Goal: Information Seeking & Learning: Learn about a topic

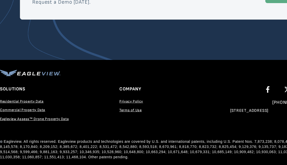
scroll to position [959, 0]
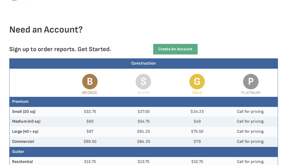
scroll to position [59, 0]
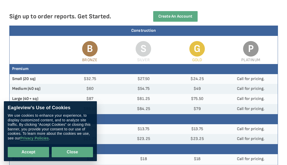
click at [69, 150] on button "Close" at bounding box center [72, 152] width 41 height 10
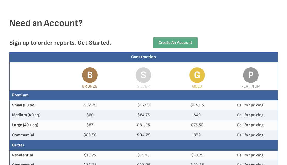
scroll to position [0, 0]
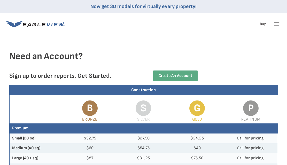
click at [274, 26] on icon at bounding box center [276, 24] width 8 height 8
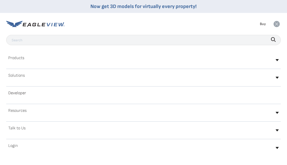
click at [275, 61] on div "Products" at bounding box center [143, 60] width 274 height 12
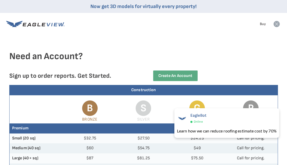
click at [276, 25] on icon at bounding box center [276, 24] width 6 height 6
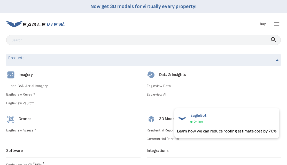
click at [275, 27] on icon at bounding box center [276, 24] width 8 height 8
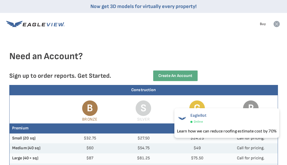
click at [276, 29] on div "Products Solutions Developer Resources Search Talk To Us Buy Login" at bounding box center [143, 24] width 274 height 22
click at [276, 25] on icon at bounding box center [276, 24] width 6 height 6
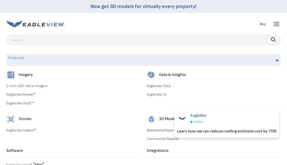
click at [275, 25] on icon at bounding box center [276, 24] width 8 height 8
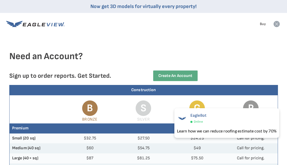
click at [275, 25] on icon at bounding box center [276, 24] width 6 height 6
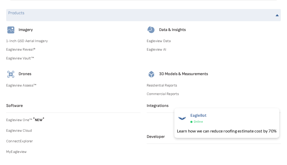
scroll to position [44, 0]
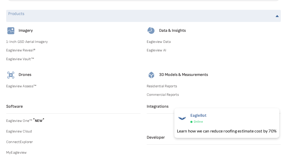
click at [32, 120] on link "Eagleview One™ * NEW *" at bounding box center [73, 120] width 134 height 8
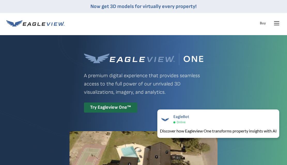
click at [276, 23] on icon at bounding box center [276, 23] width 5 height 0
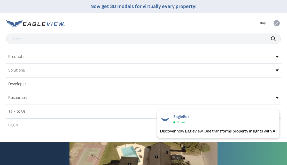
click at [276, 70] on icon at bounding box center [276, 70] width 3 height 2
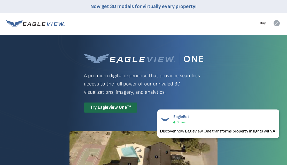
click at [276, 23] on icon at bounding box center [276, 23] width 6 height 6
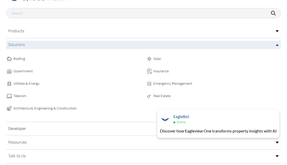
scroll to position [27, 0]
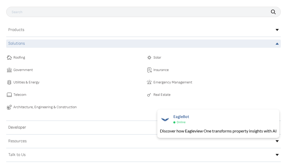
click at [162, 93] on span "Real Estate" at bounding box center [161, 95] width 17 height 6
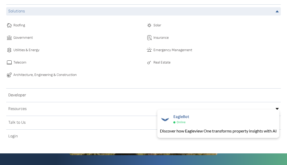
scroll to position [66, 0]
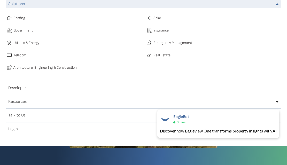
click at [277, 103] on div "Resources" at bounding box center [143, 102] width 274 height 8
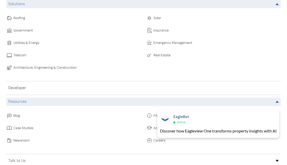
click at [26, 130] on span "Case Studies" at bounding box center [23, 128] width 20 height 6
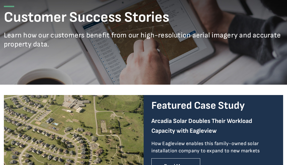
scroll to position [66, 0]
